Goal: Task Accomplishment & Management: Manage account settings

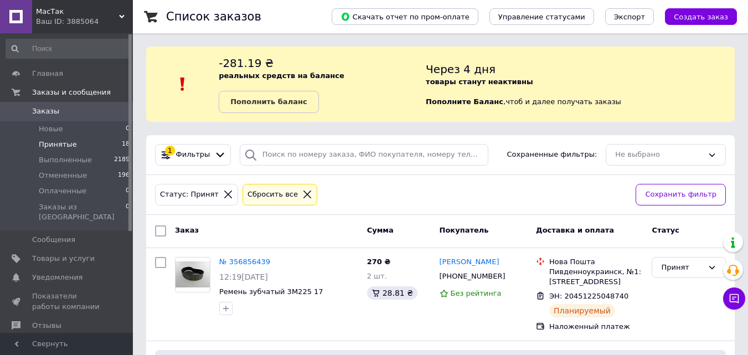
click at [66, 147] on span "Принятые" at bounding box center [58, 144] width 38 height 10
click at [55, 253] on span "Товары и услуги" at bounding box center [63, 258] width 63 height 10
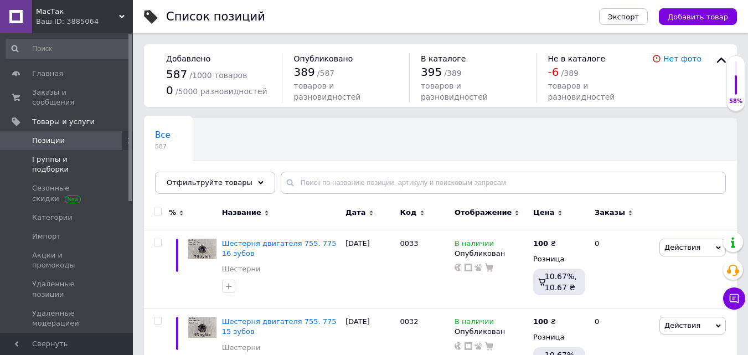
click at [84, 154] on span "Группы и подборки" at bounding box center [67, 164] width 70 height 20
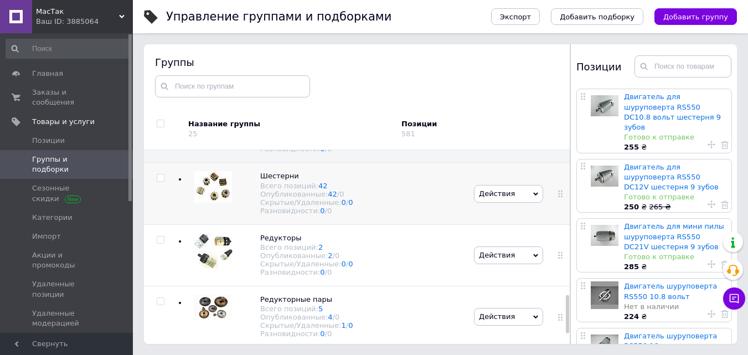
scroll to position [732, 0]
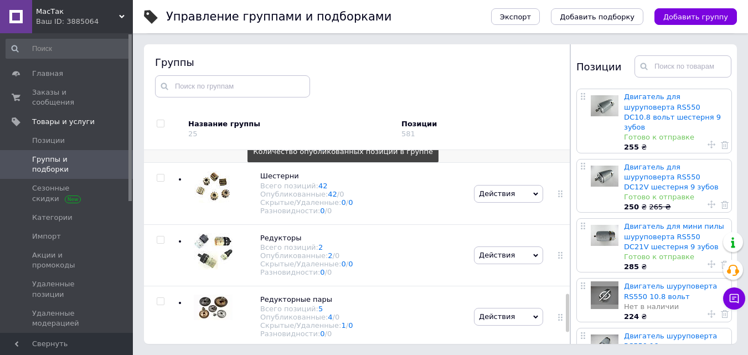
click at [328, 136] on link "62" at bounding box center [332, 132] width 9 height 8
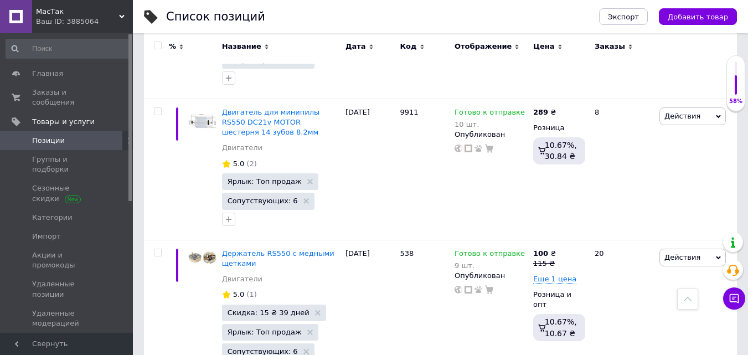
scroll to position [7251, 0]
type input "90"
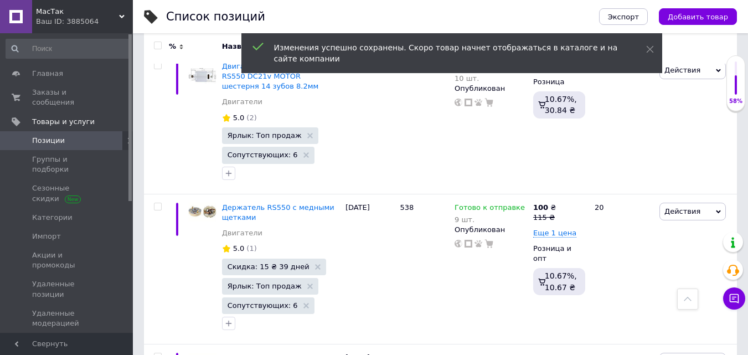
scroll to position [7361, 0]
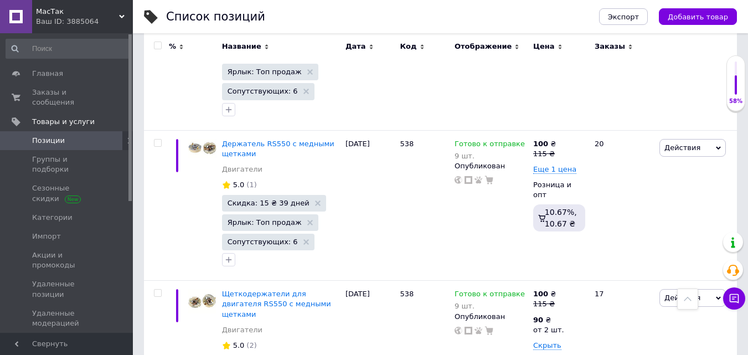
type input "90"
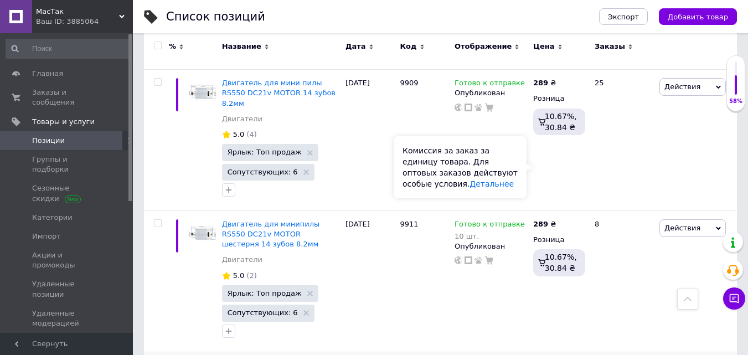
scroll to position [7084, 0]
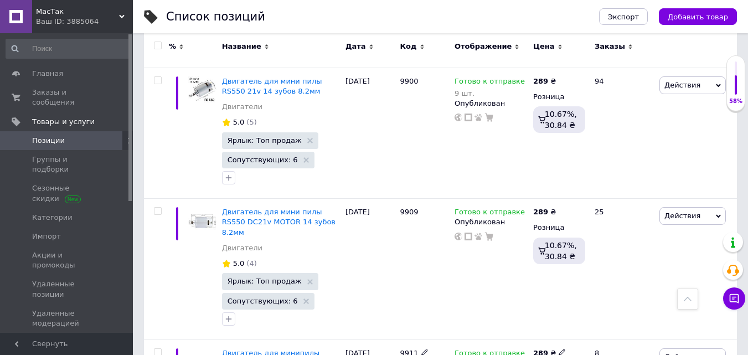
scroll to position [7029, 0]
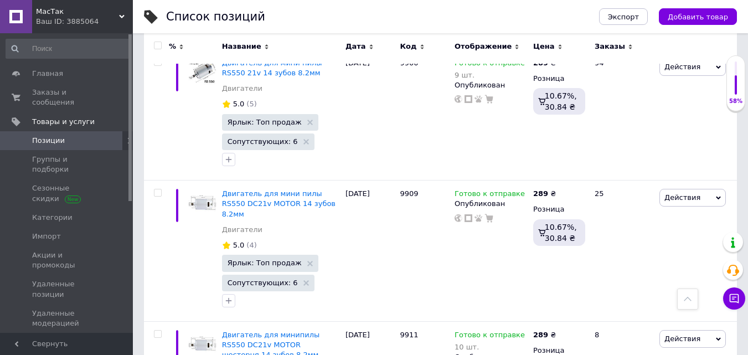
type input "90"
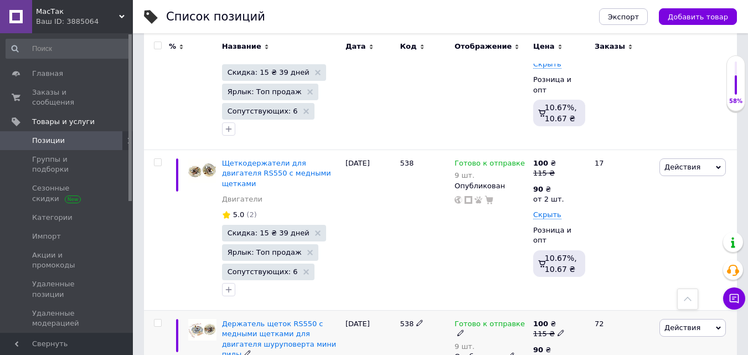
scroll to position [7527, 0]
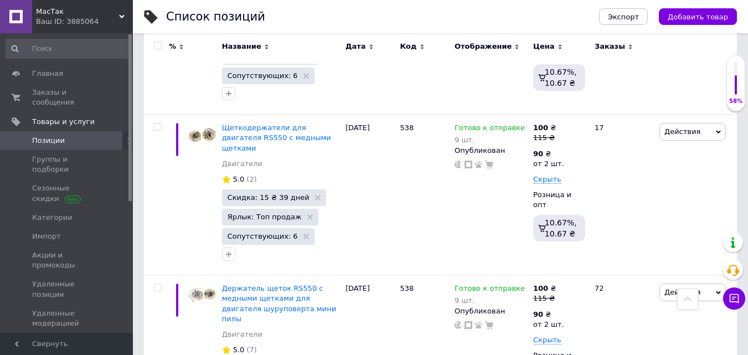
type input "90"
click at [412, 275] on div "538" at bounding box center [424, 360] width 55 height 170
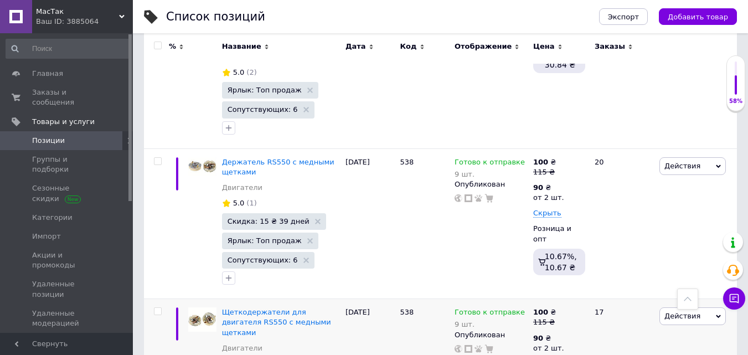
scroll to position [7417, 0]
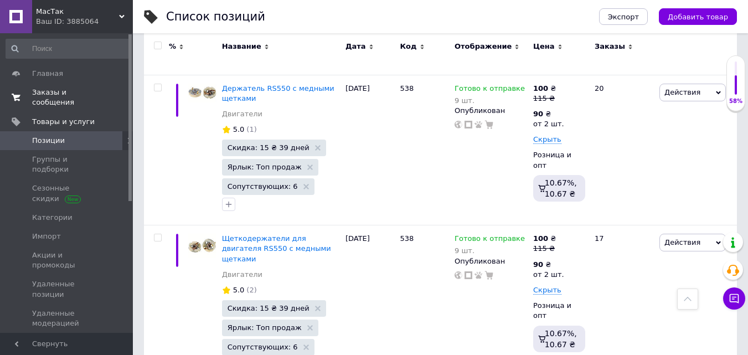
click at [63, 95] on span "Заказы и сообщения" at bounding box center [67, 97] width 70 height 20
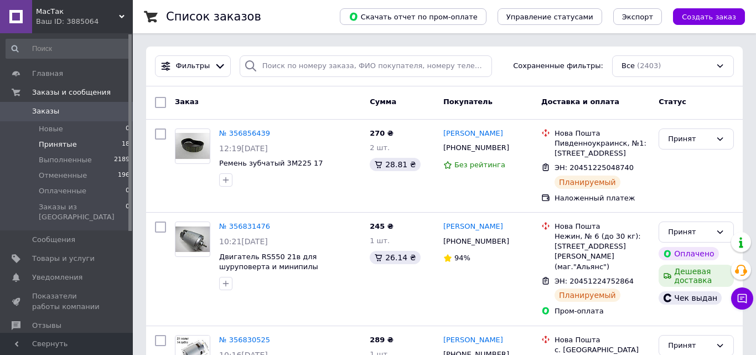
click at [50, 146] on span "Принятые" at bounding box center [58, 144] width 38 height 10
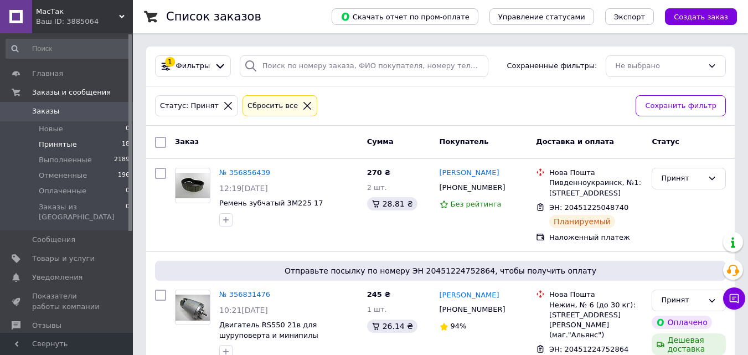
click at [52, 143] on span "Принятые" at bounding box center [58, 144] width 38 height 10
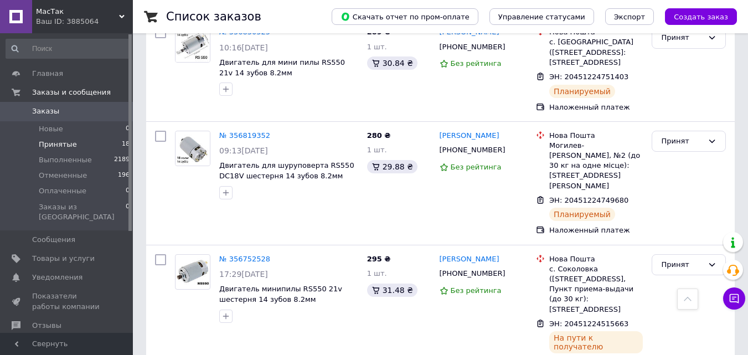
scroll to position [355, 0]
